Goal: Information Seeking & Learning: Learn about a topic

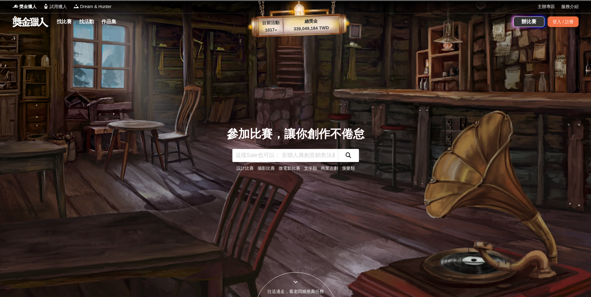
click at [314, 166] on link "文字類" at bounding box center [310, 168] width 13 height 5
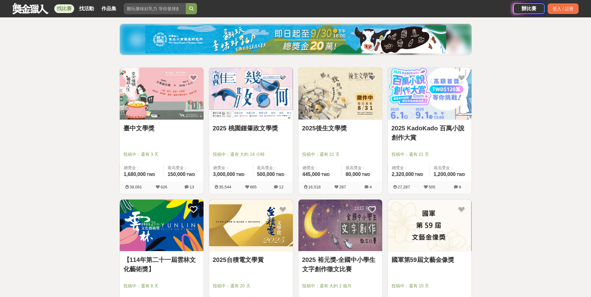
scroll to position [62, 0]
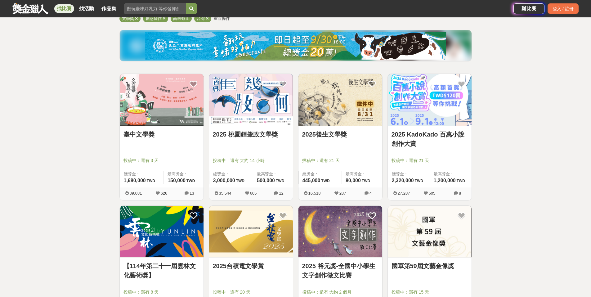
click at [439, 134] on link "2025 KadoKado 百萬小說創作大賞" at bounding box center [429, 139] width 76 height 19
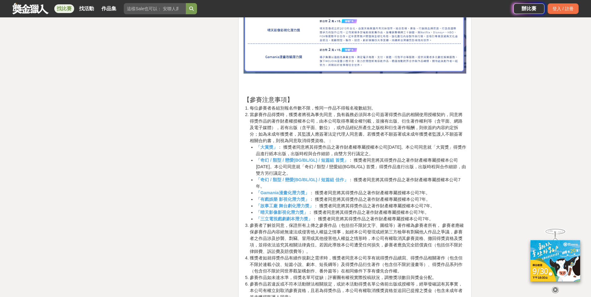
scroll to position [1922, 0]
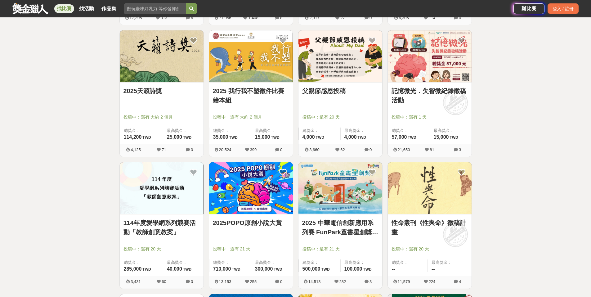
scroll to position [372, 0]
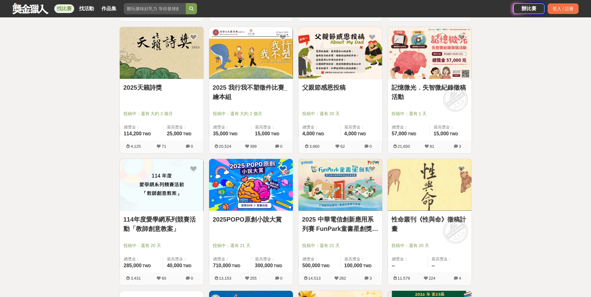
click at [260, 219] on link "2025POPO原創小說大賞" at bounding box center [251, 219] width 76 height 9
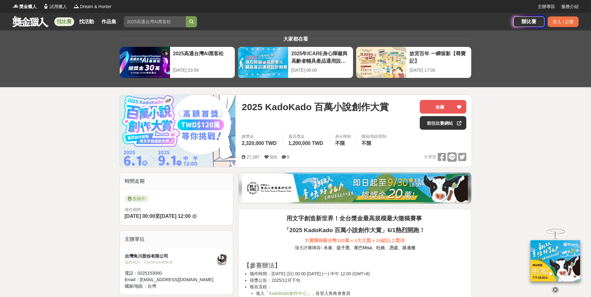
drag, startPoint x: 47, startPoint y: 128, endPoint x: 64, endPoint y: 121, distance: 18.0
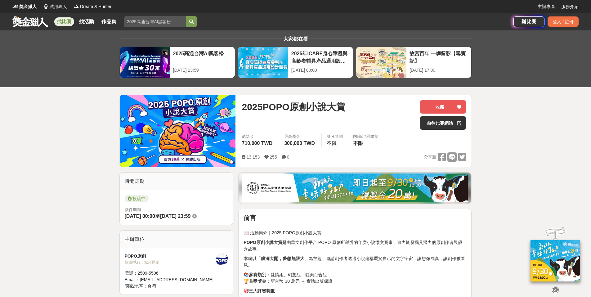
drag, startPoint x: 86, startPoint y: 159, endPoint x: 302, endPoint y: 10, distance: 262.5
